Goal: Transaction & Acquisition: Purchase product/service

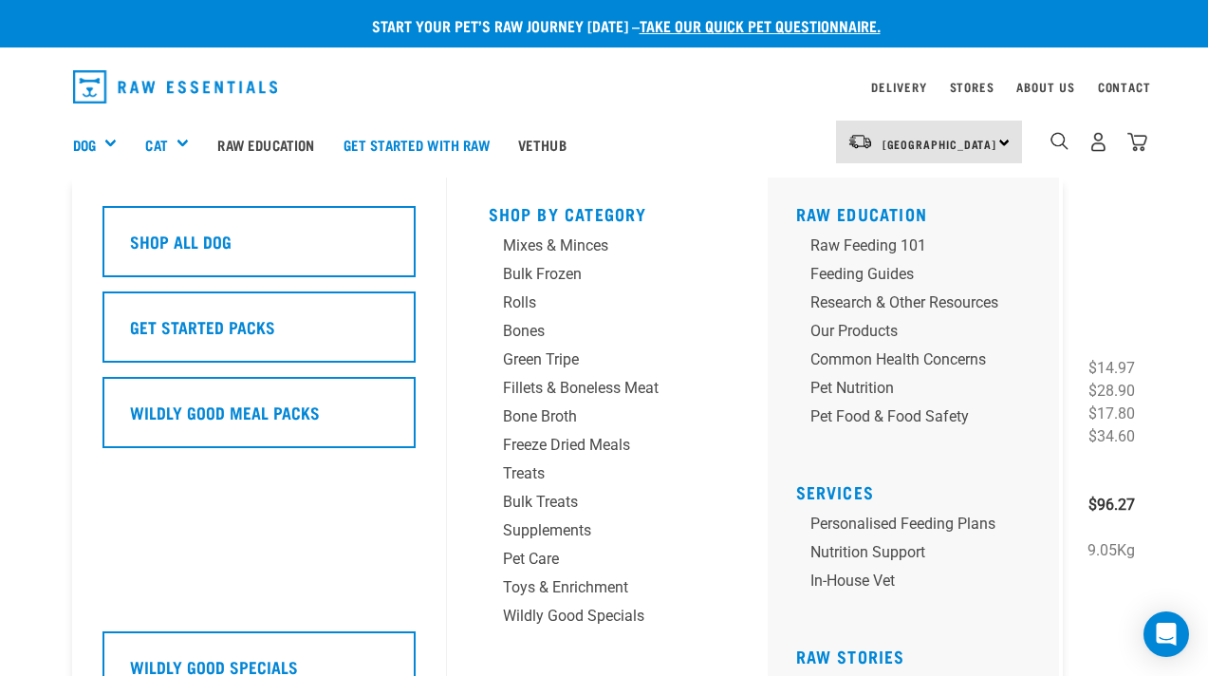
click at [93, 130] on div "Dog" at bounding box center [102, 144] width 59 height 76
click at [87, 141] on link "Dog" at bounding box center [84, 145] width 23 height 22
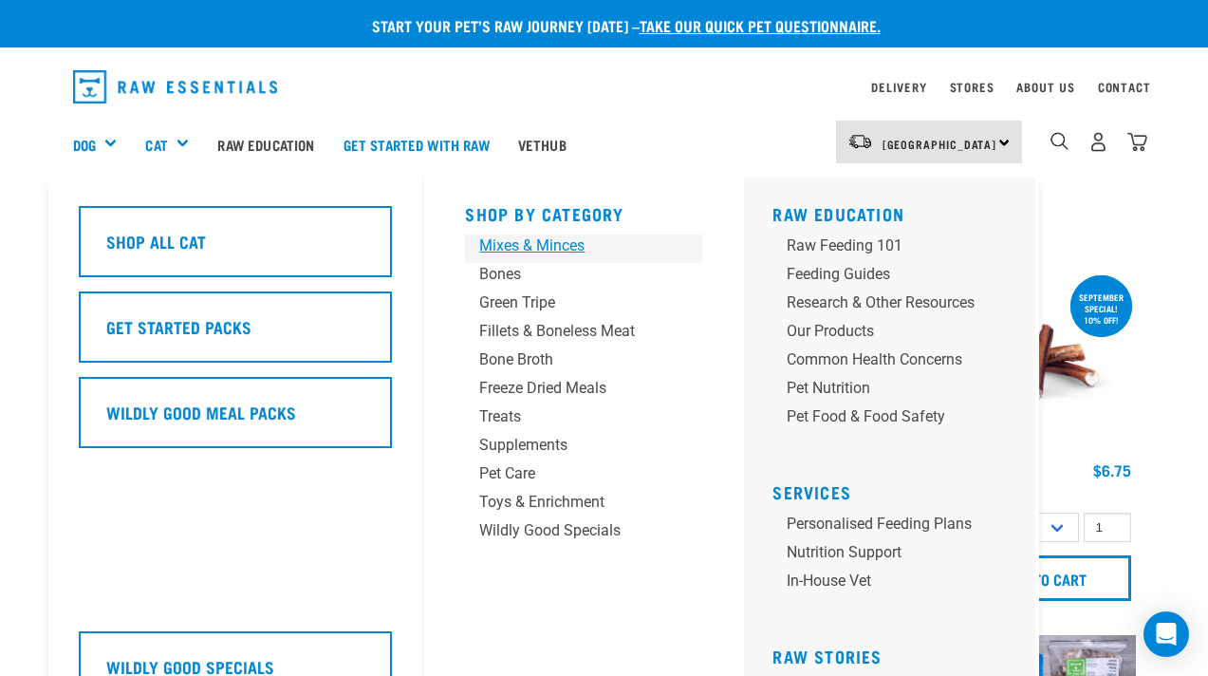
click at [516, 251] on div "Mixes & Minces" at bounding box center [567, 245] width 177 height 23
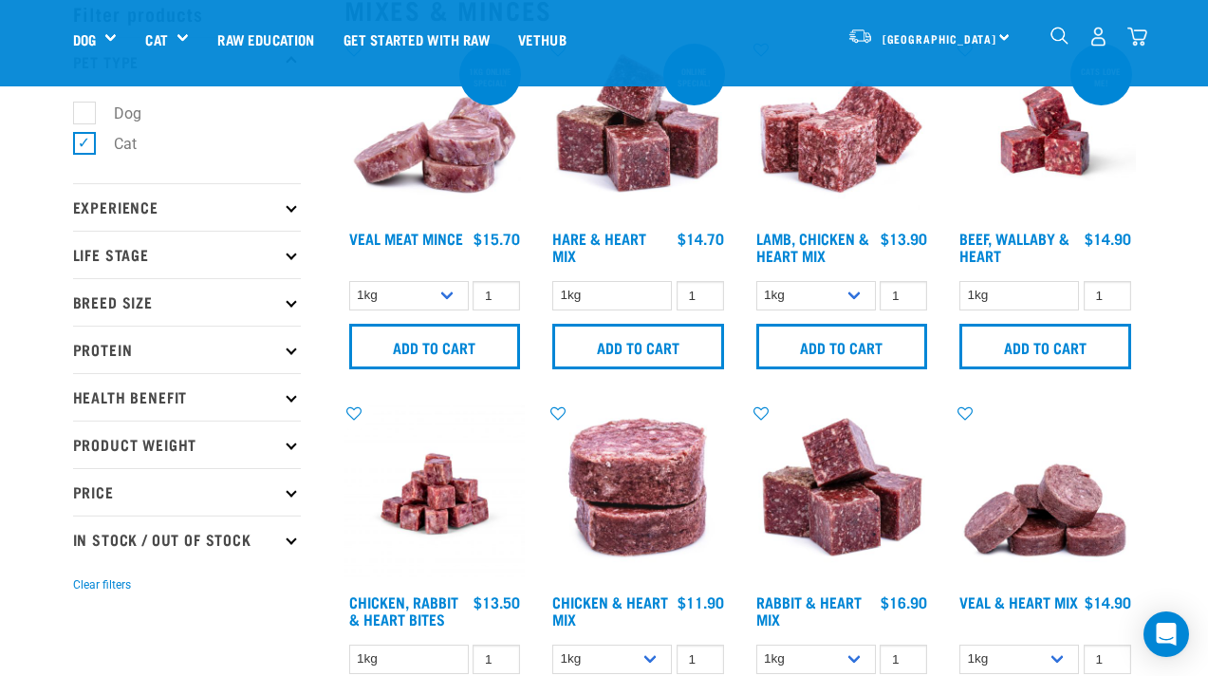
scroll to position [84, 0]
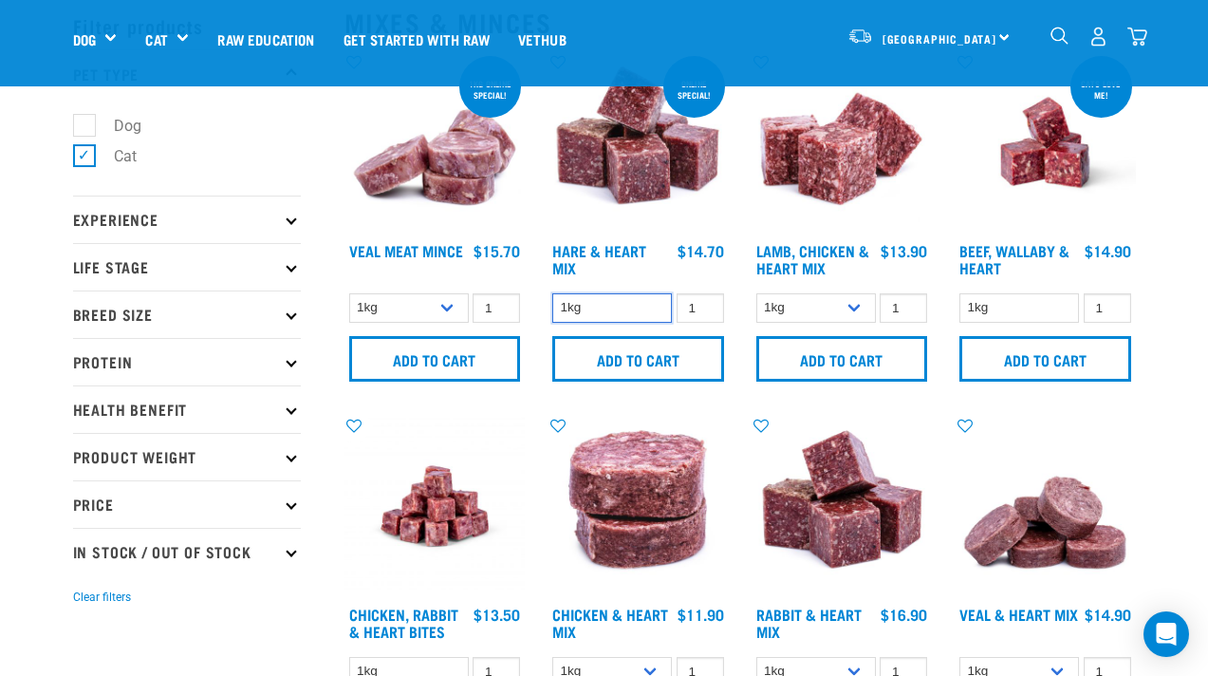
click at [635, 310] on select "1kg" at bounding box center [612, 307] width 120 height 29
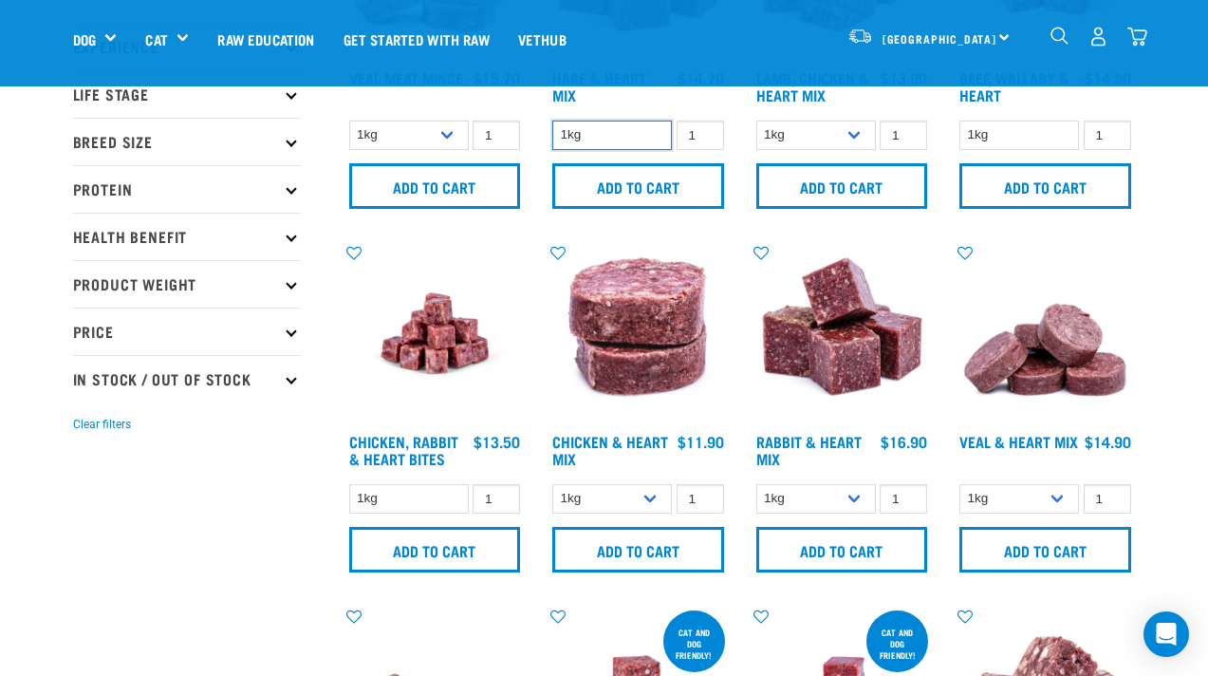
scroll to position [262, 0]
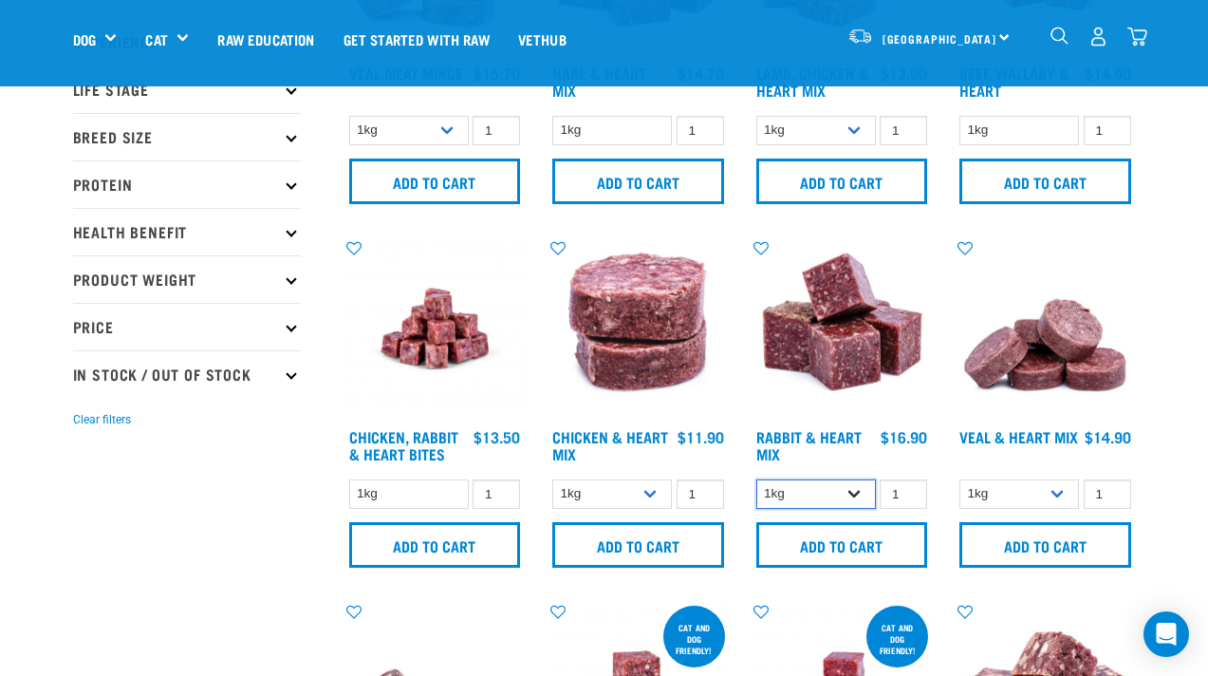
click at [862, 495] on select "1kg 3kg" at bounding box center [816, 493] width 120 height 29
select select "465"
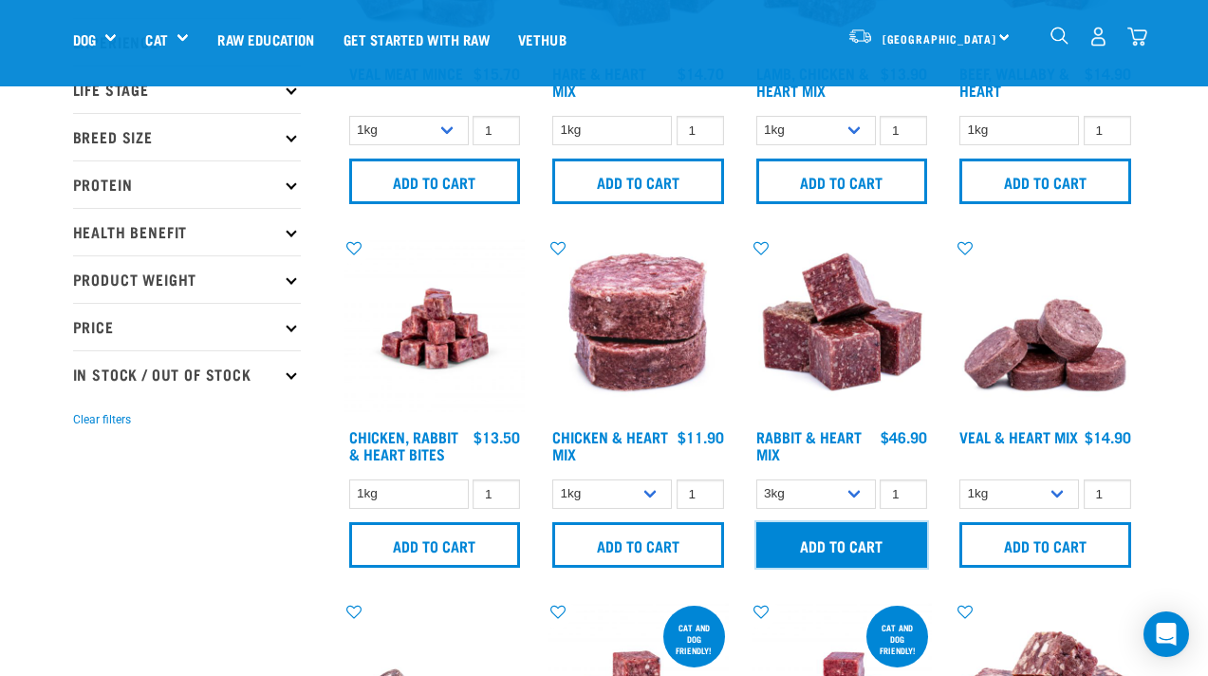
click at [867, 548] on input "Add to cart" at bounding box center [842, 545] width 172 height 46
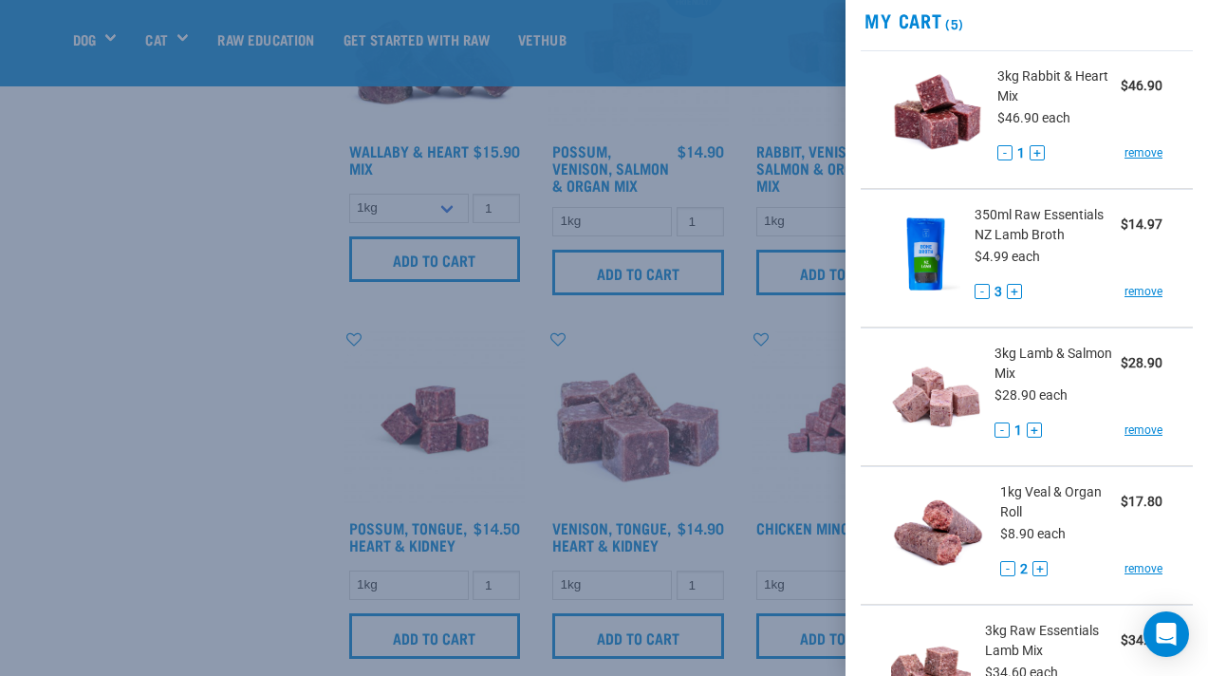
scroll to position [73, 0]
click at [977, 292] on button "-" at bounding box center [982, 290] width 15 height 15
click at [214, 293] on div at bounding box center [604, 338] width 1208 height 676
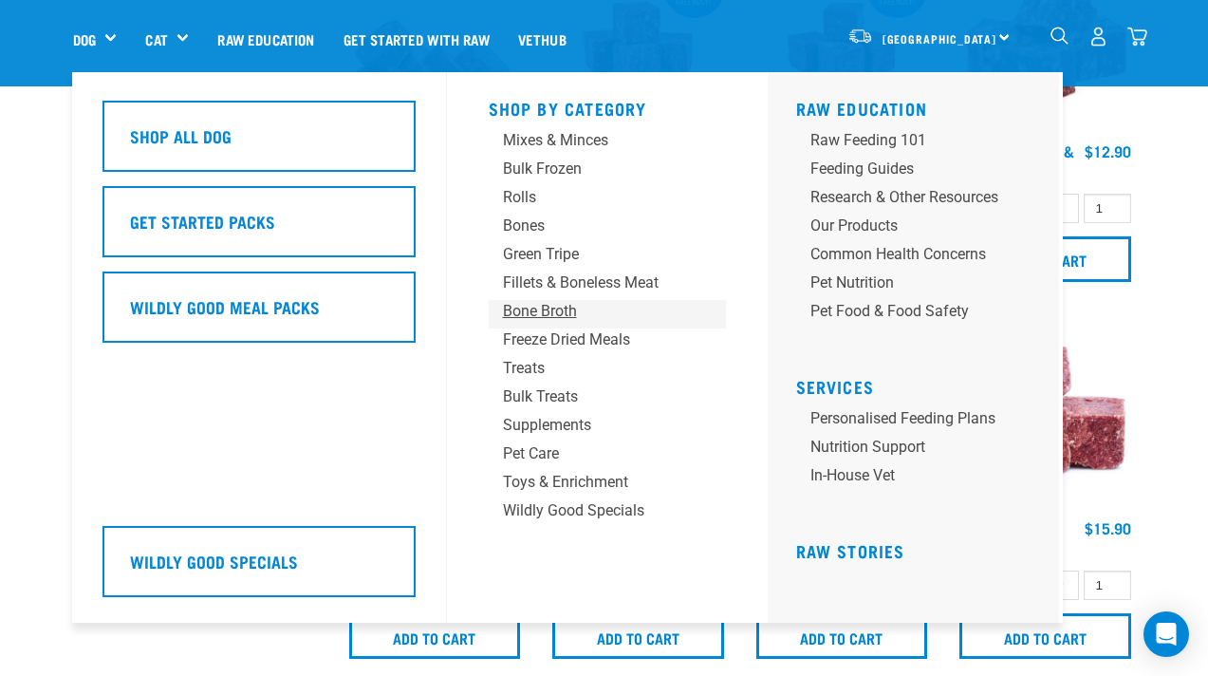
click at [564, 314] on div "Bone Broth" at bounding box center [591, 311] width 177 height 23
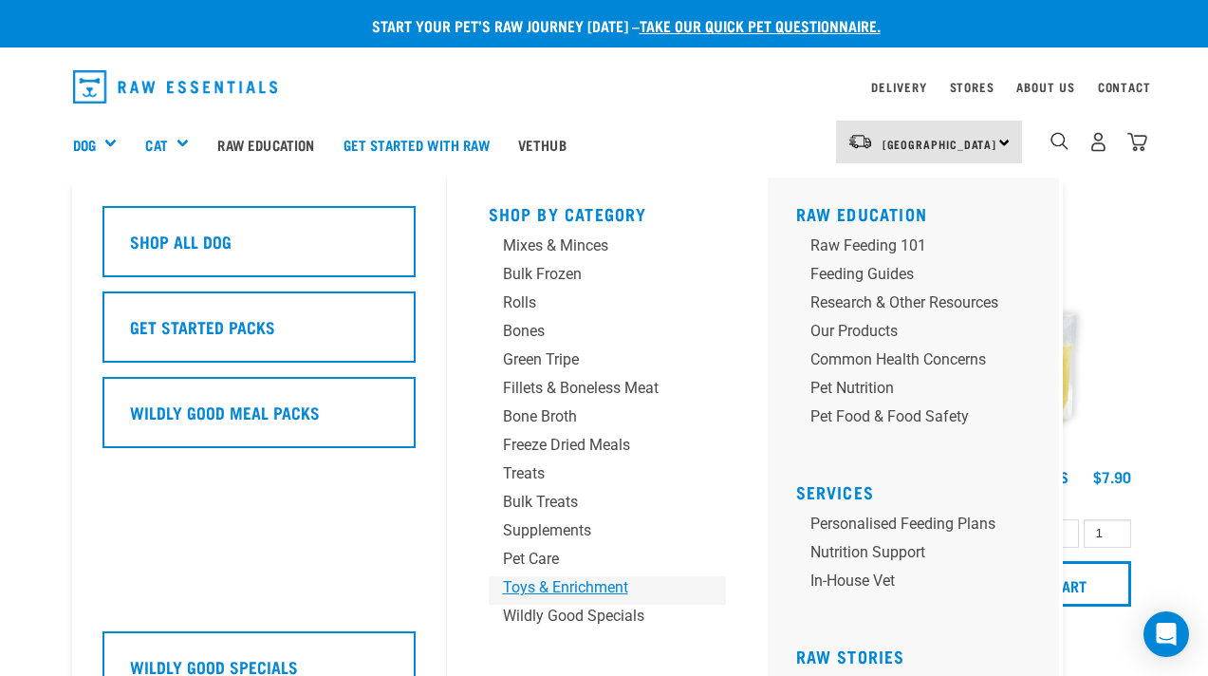
click at [579, 589] on div "Toys & Enrichment" at bounding box center [591, 587] width 177 height 23
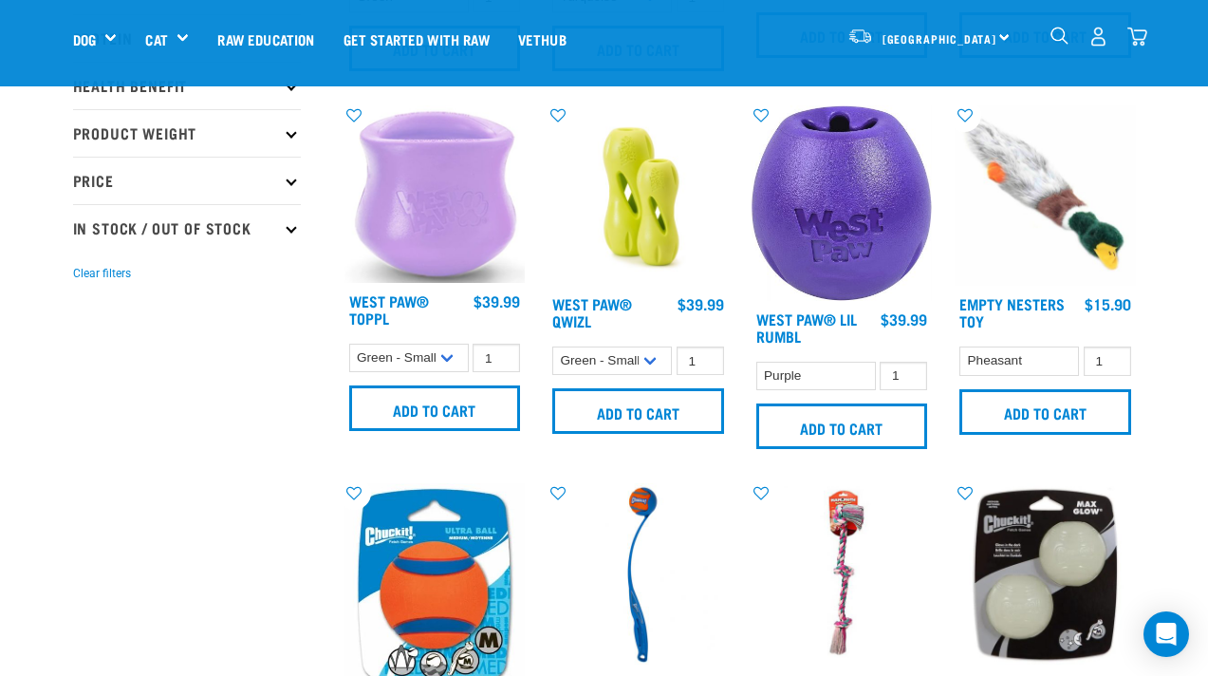
scroll to position [441, 0]
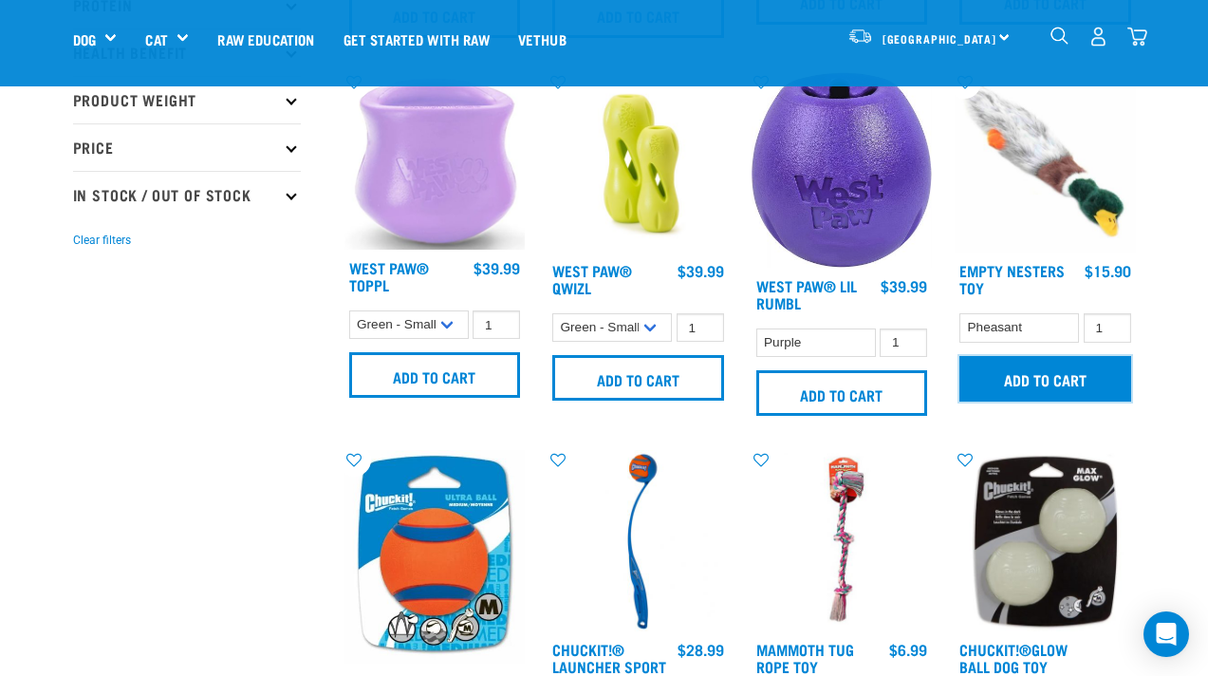
click at [1081, 381] on input "Add to cart" at bounding box center [1045, 379] width 172 height 46
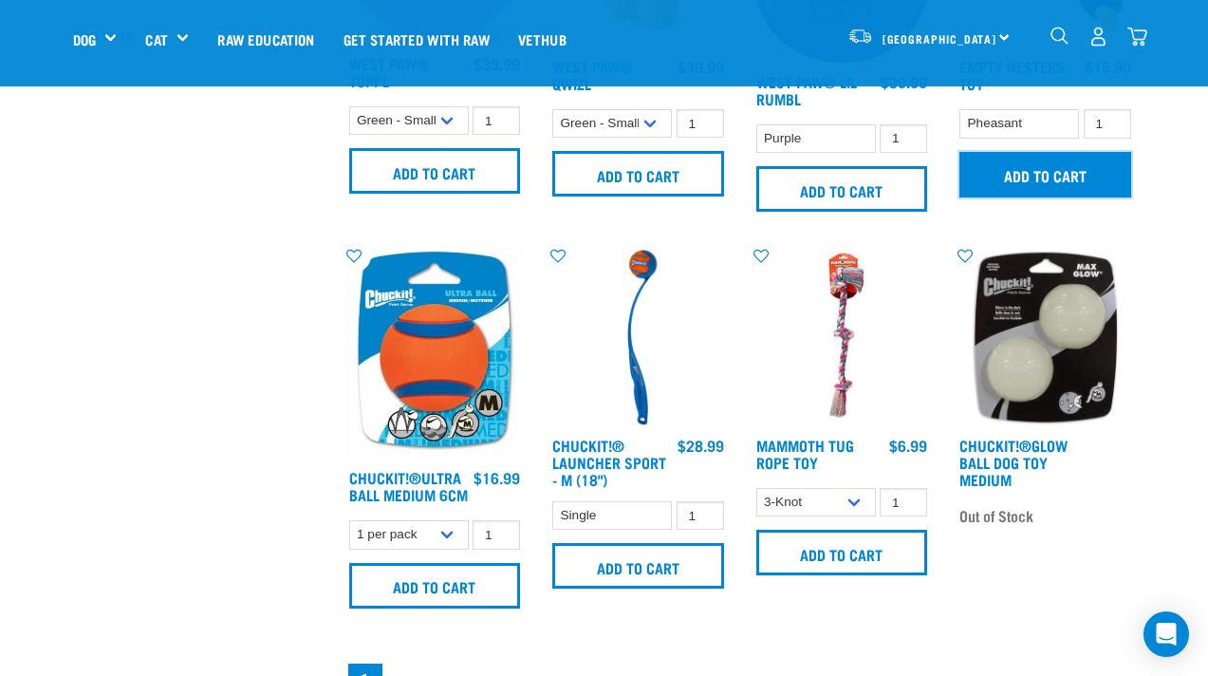
scroll to position [650, 0]
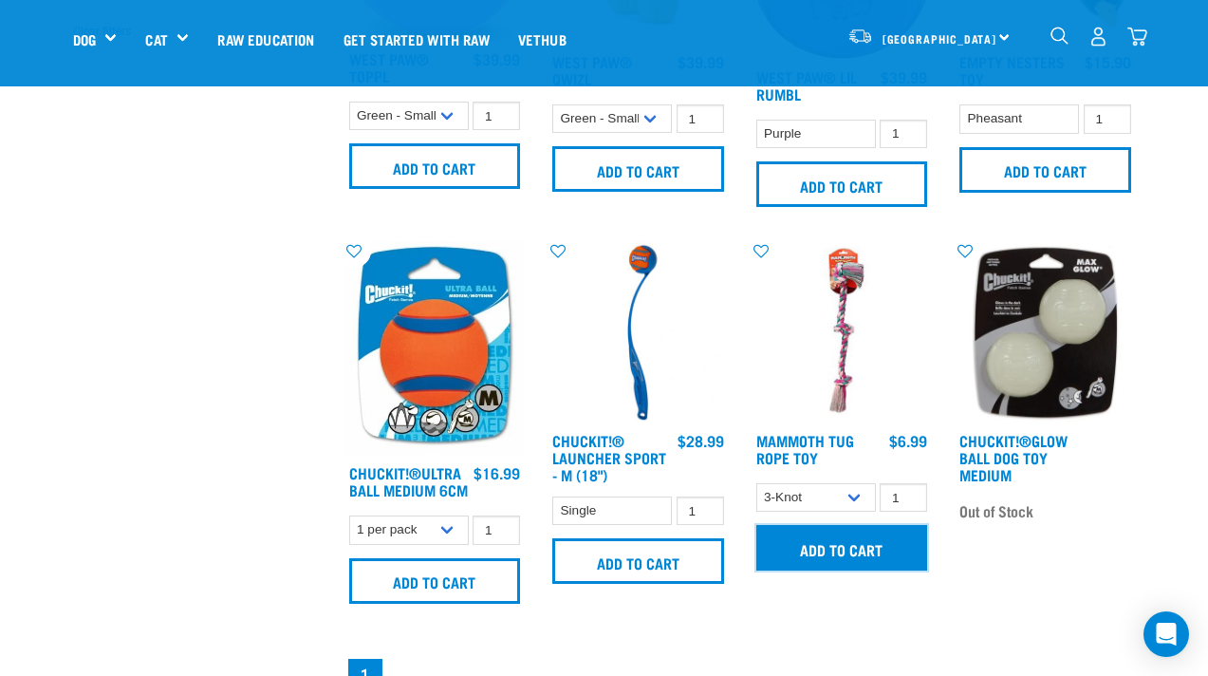
click at [862, 553] on input "Add to cart" at bounding box center [842, 548] width 172 height 46
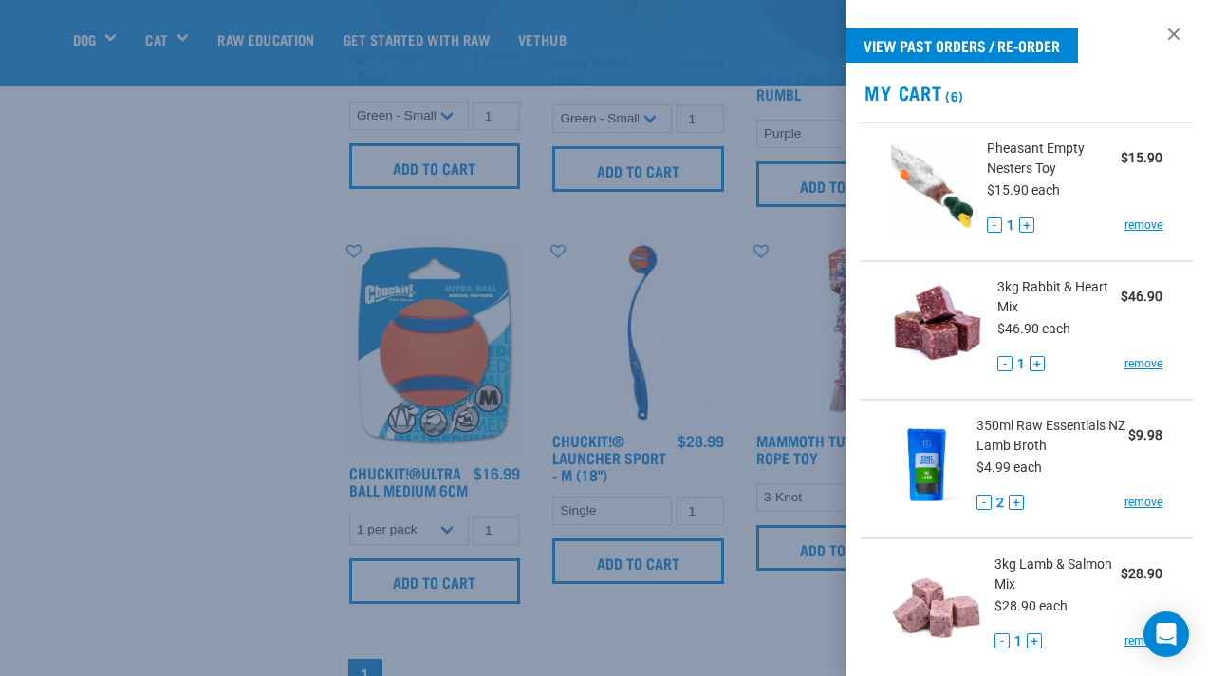
click at [732, 641] on div at bounding box center [604, 338] width 1208 height 676
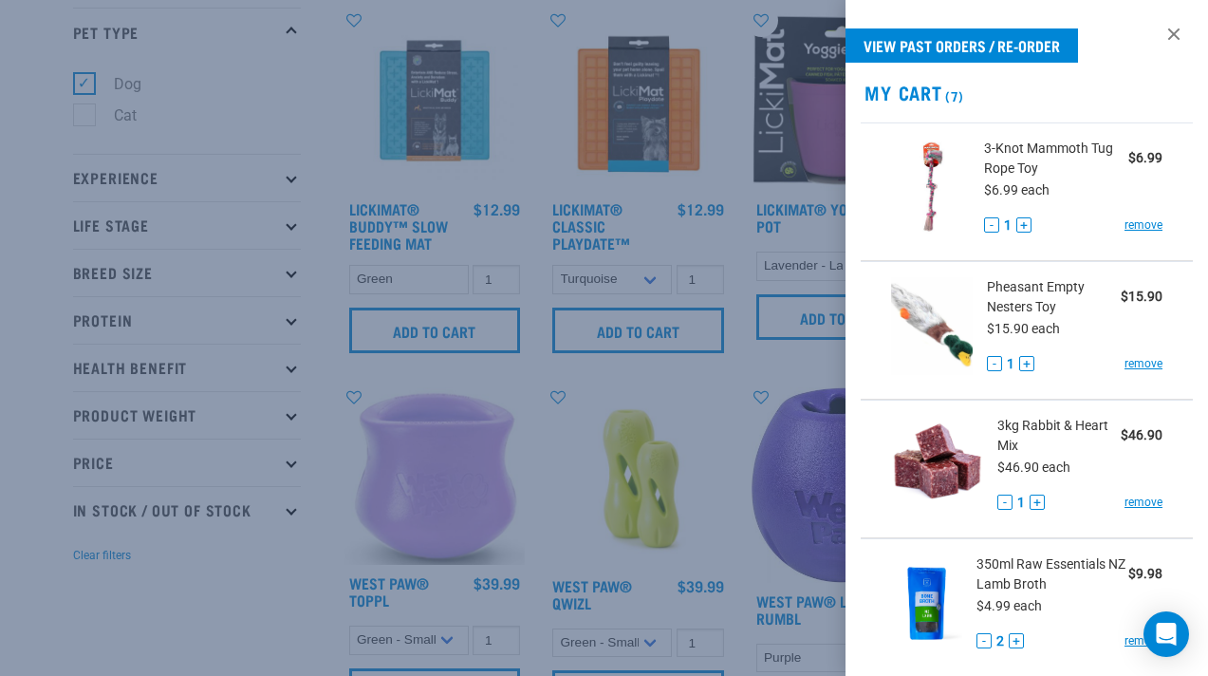
scroll to position [0, 0]
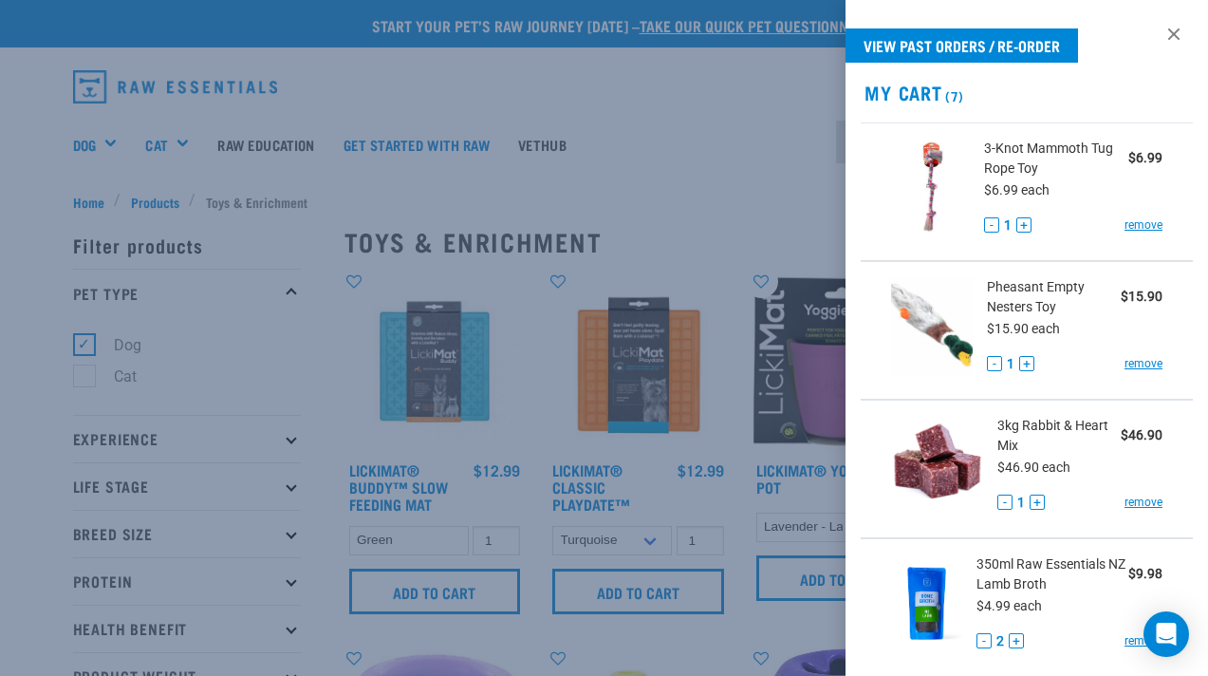
click at [98, 144] on div at bounding box center [604, 338] width 1208 height 676
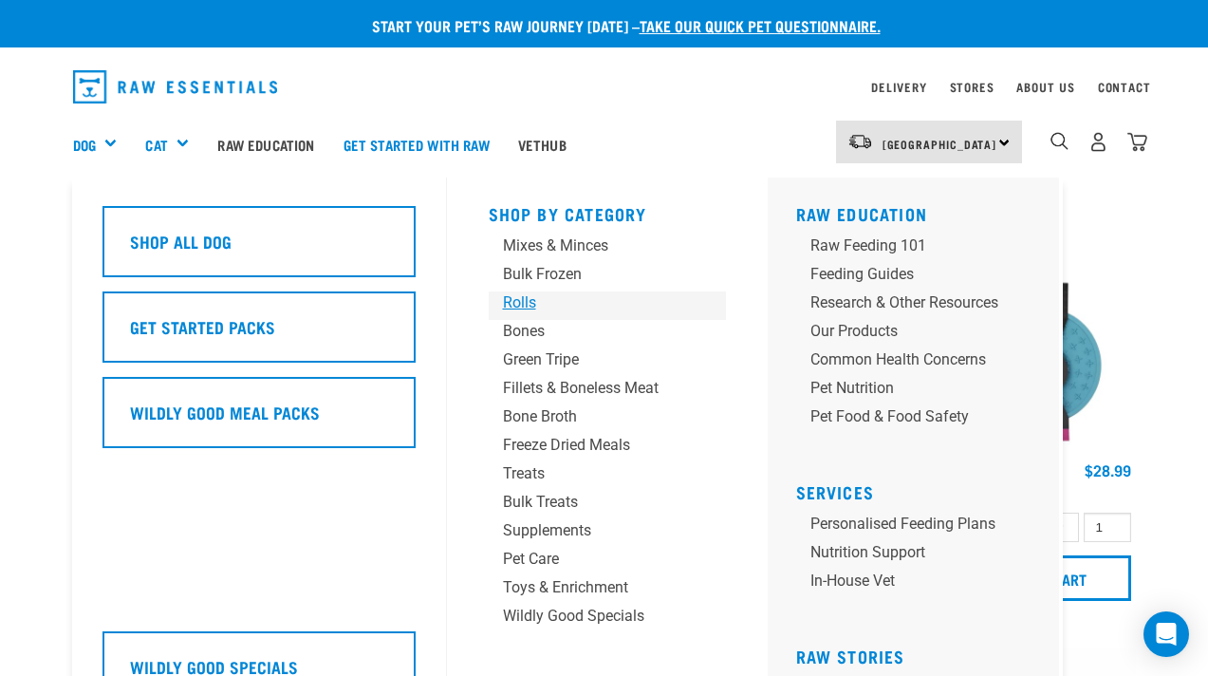
click at [549, 307] on div "Rolls" at bounding box center [591, 302] width 177 height 23
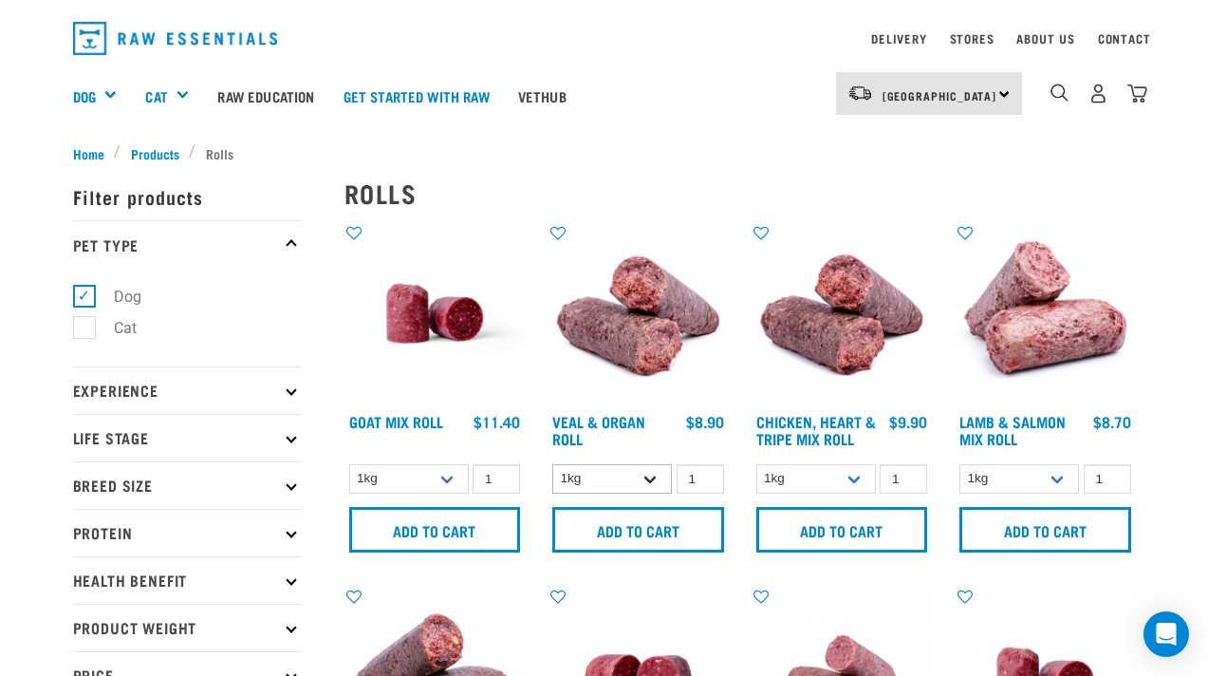
scroll to position [58, 0]
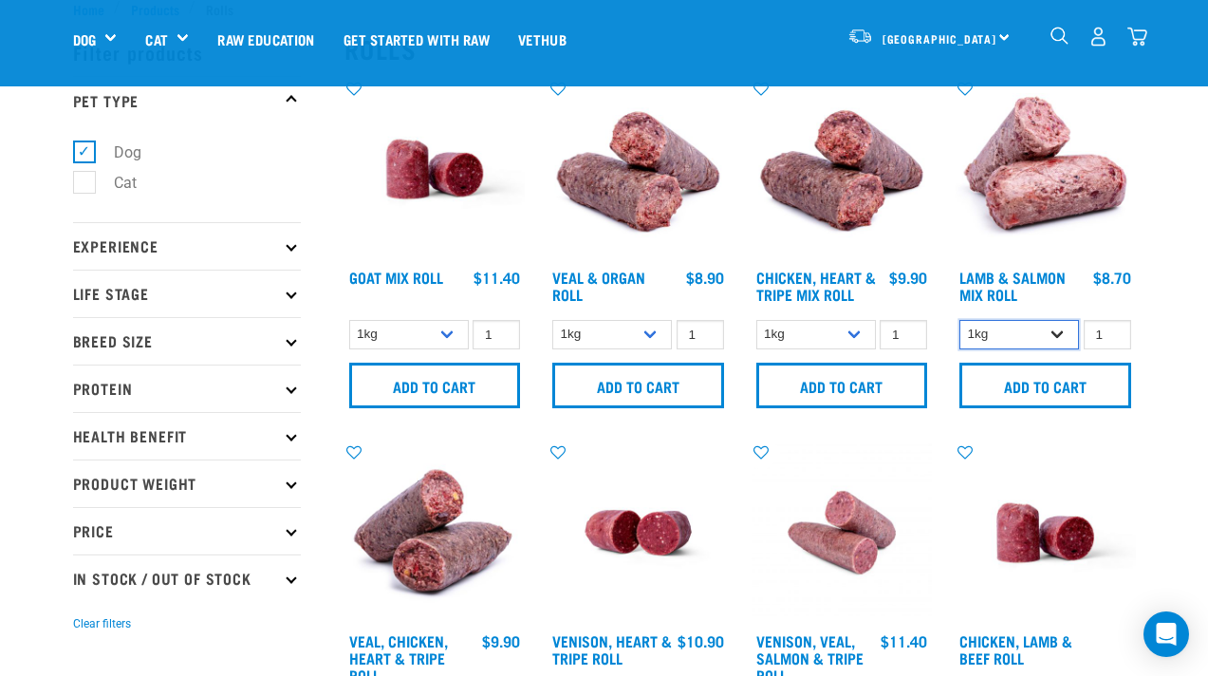
click at [1049, 330] on select "1kg Bulk (10kg)" at bounding box center [1019, 334] width 120 height 29
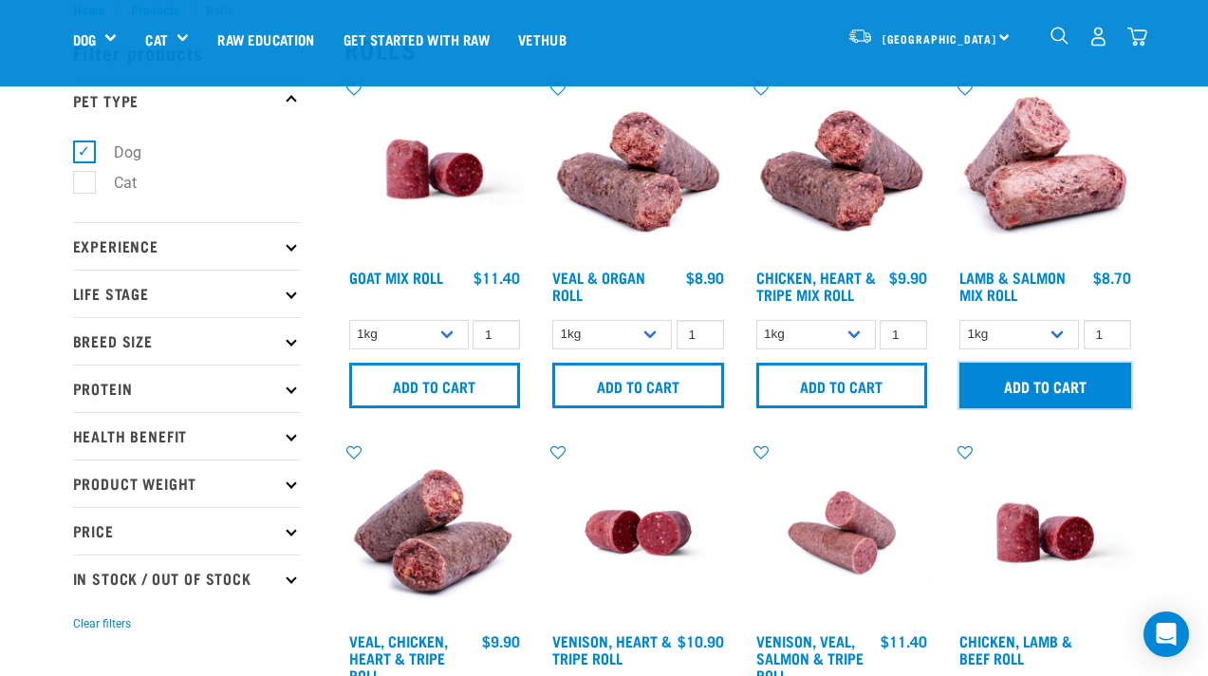
click at [1069, 395] on input "Add to cart" at bounding box center [1045, 386] width 172 height 46
click at [1069, 394] on input "Add to cart" at bounding box center [1045, 386] width 172 height 46
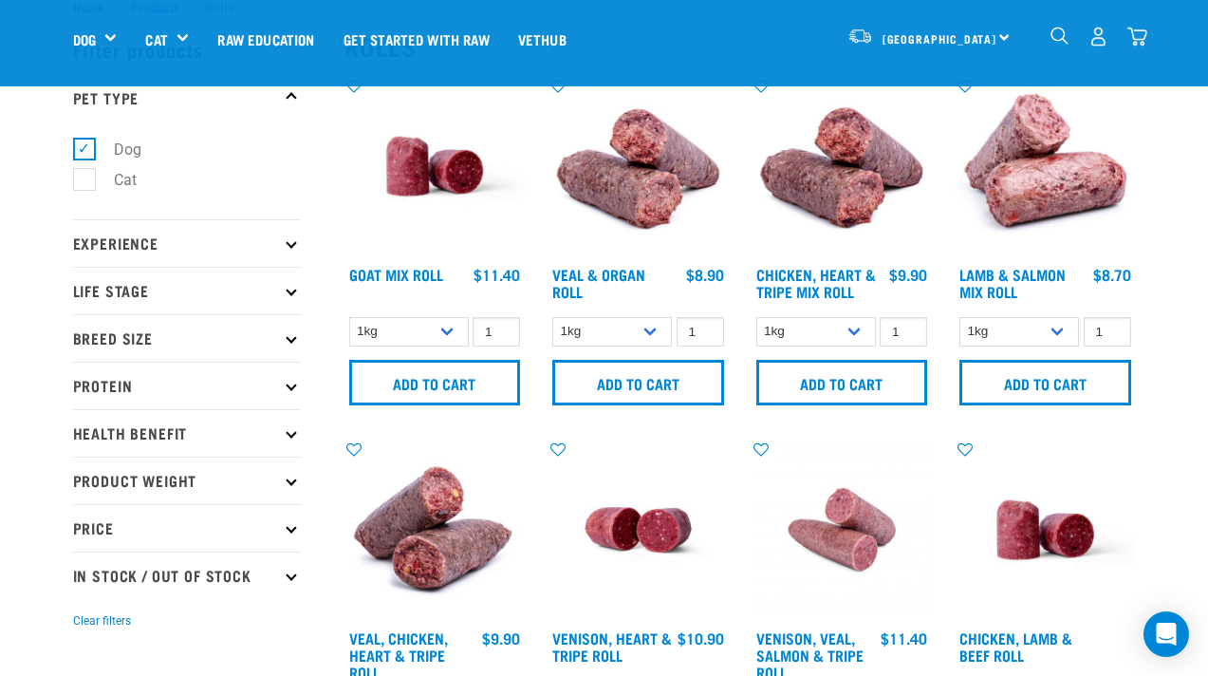
click at [1142, 34] on img "dropdown navigation" at bounding box center [1137, 37] width 20 height 20
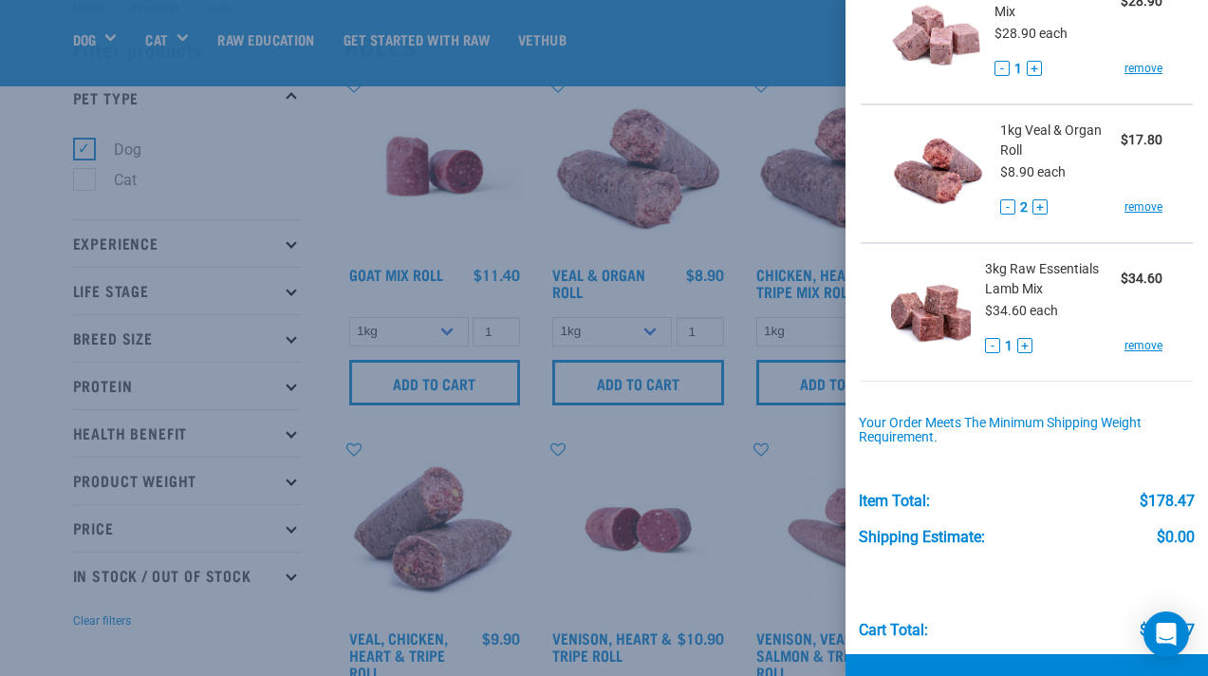
scroll to position [907, 0]
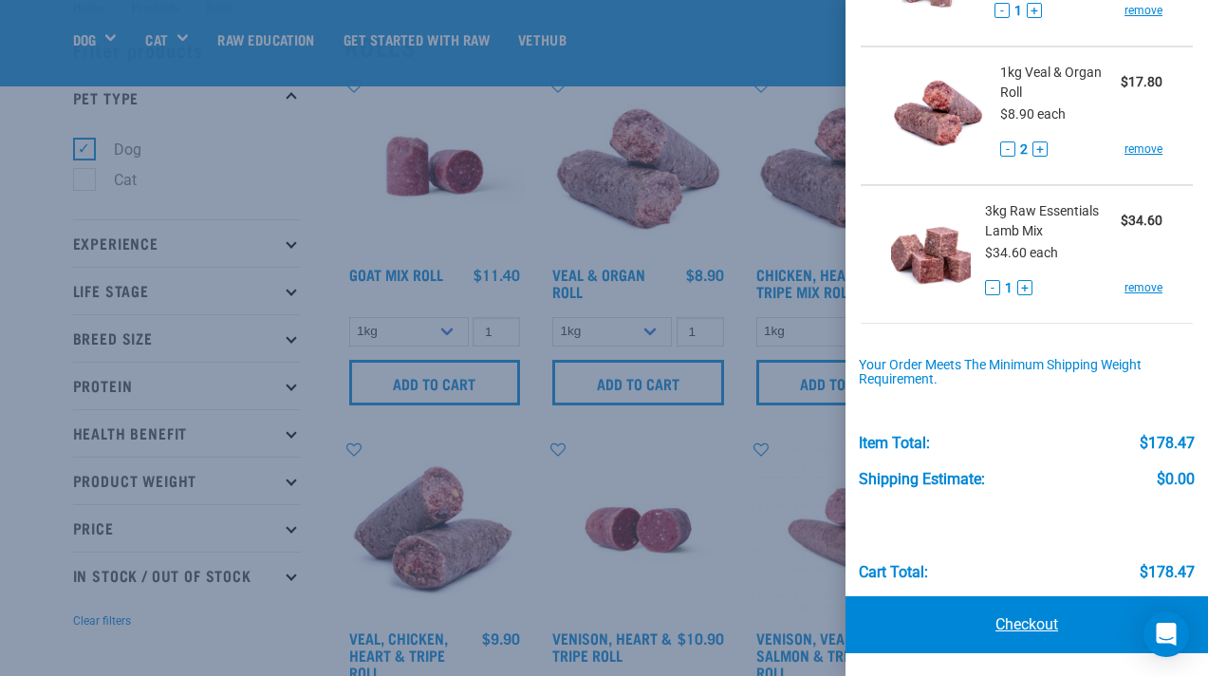
click at [1049, 620] on link "Checkout" at bounding box center [1027, 624] width 363 height 57
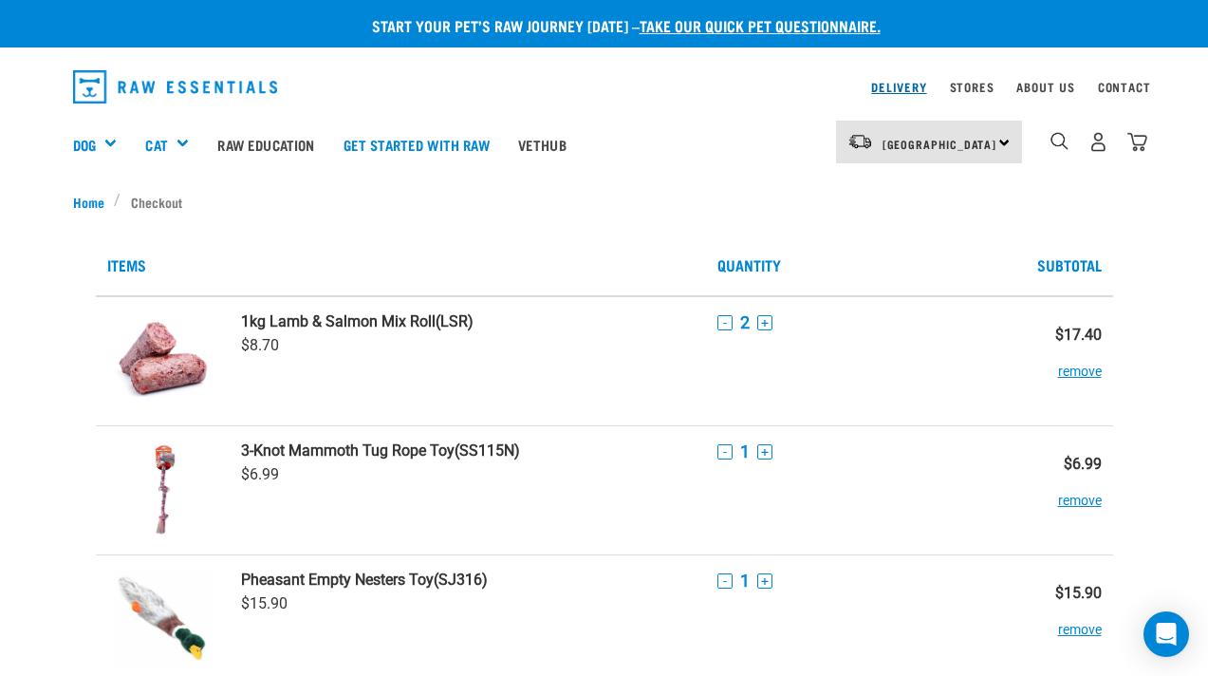
click at [905, 86] on link "Delivery" at bounding box center [898, 87] width 55 height 7
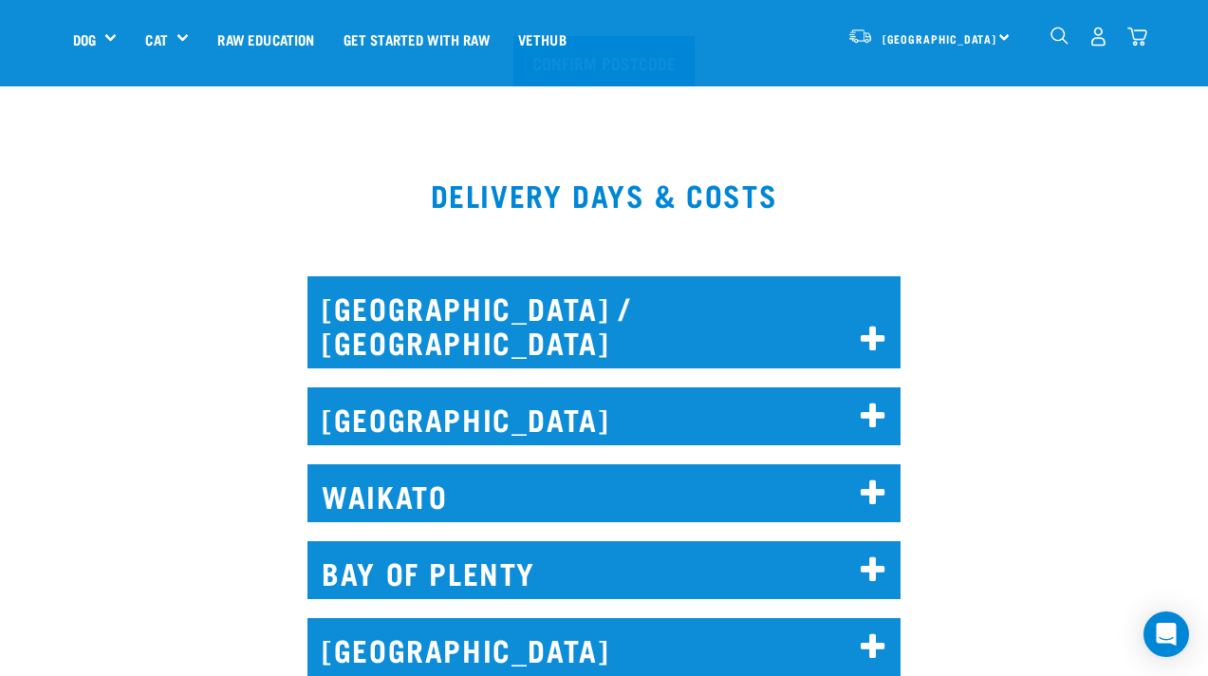
scroll to position [736, 0]
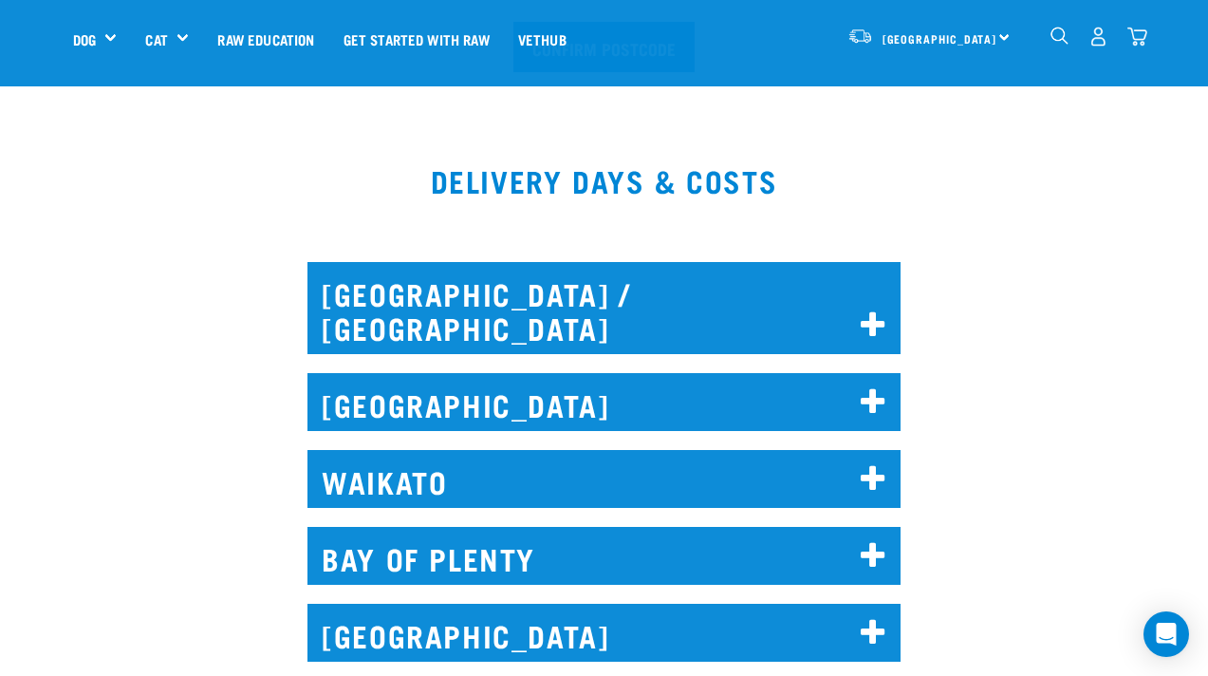
click at [878, 464] on icon at bounding box center [874, 479] width 26 height 30
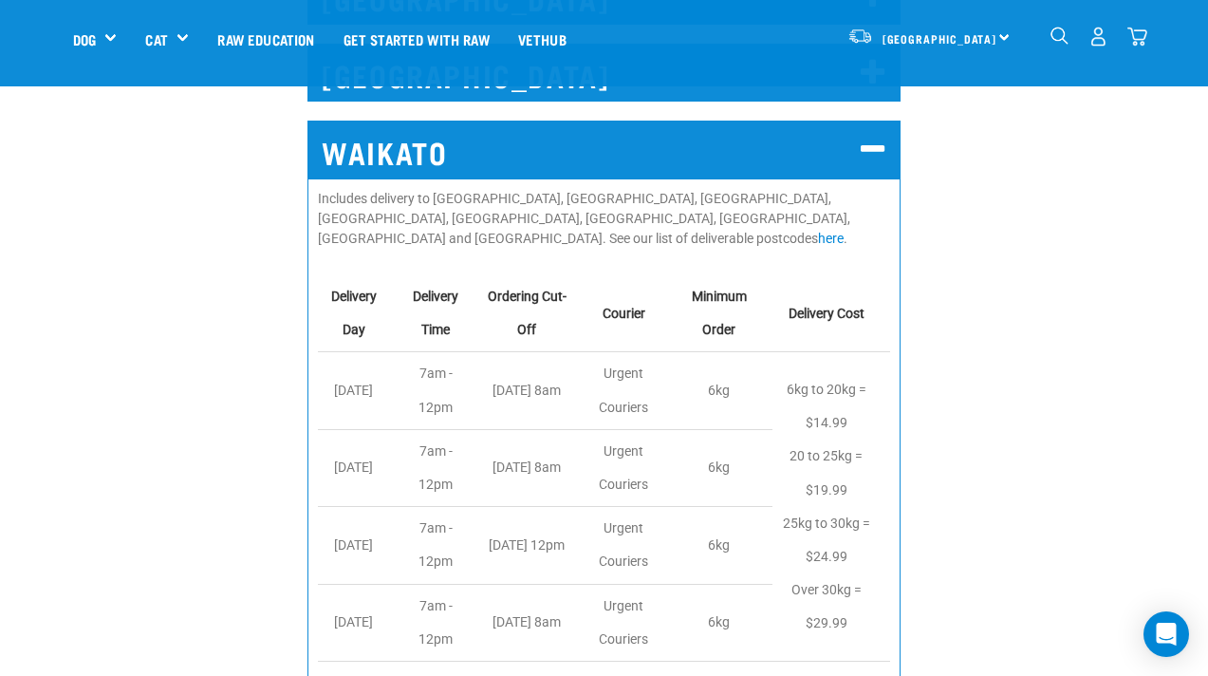
scroll to position [1067, 0]
